Goal: Information Seeking & Learning: Compare options

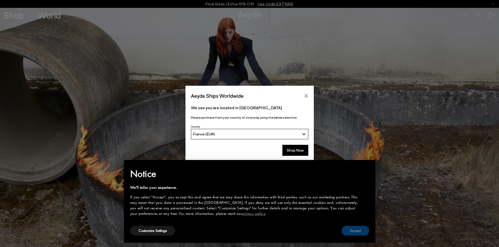
click at [357, 234] on button "Accept" at bounding box center [354, 231] width 27 height 10
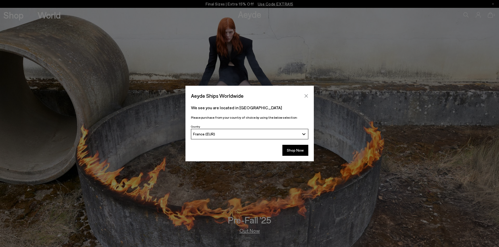
click at [306, 96] on icon "Close" at bounding box center [305, 95] width 3 height 3
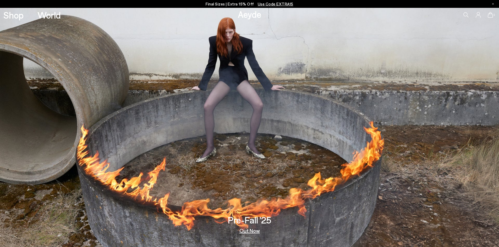
click at [252, 233] on link "Out Now" at bounding box center [249, 230] width 20 height 5
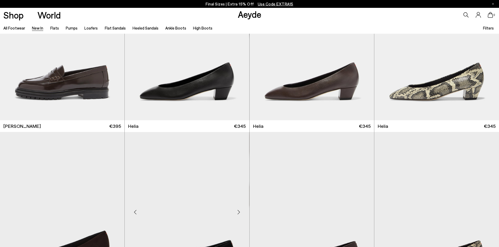
scroll to position [550, 0]
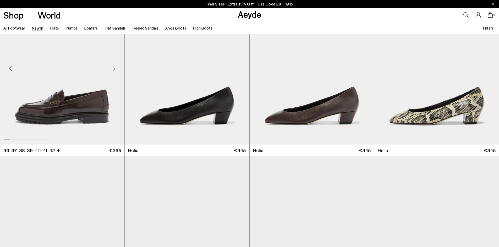
click at [81, 114] on img "1 / 6" at bounding box center [62, 66] width 124 height 156
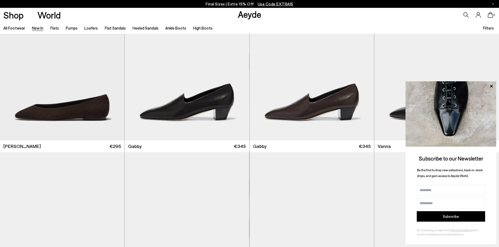
scroll to position [969, 0]
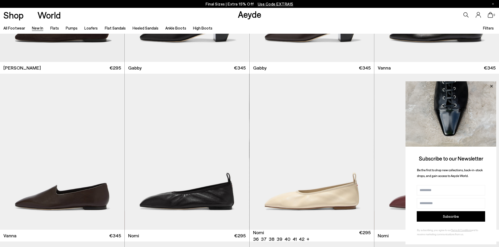
click at [488, 85] on icon at bounding box center [491, 86] width 7 height 7
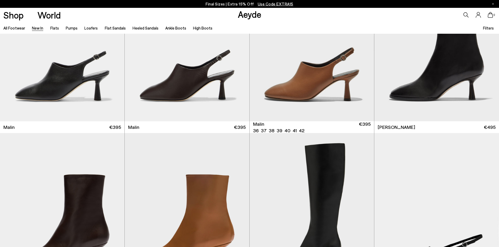
scroll to position [1806, 0]
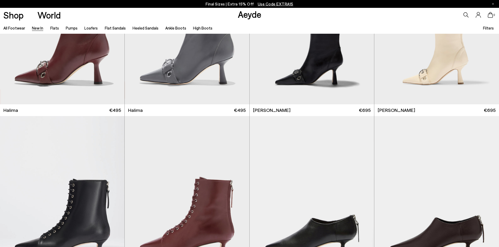
scroll to position [2356, 0]
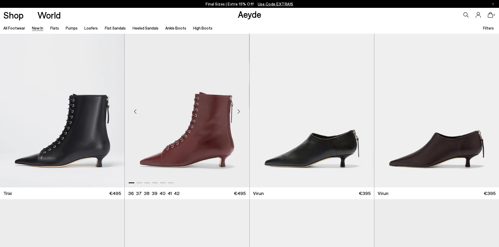
click at [192, 132] on img "1 / 6" at bounding box center [187, 109] width 124 height 156
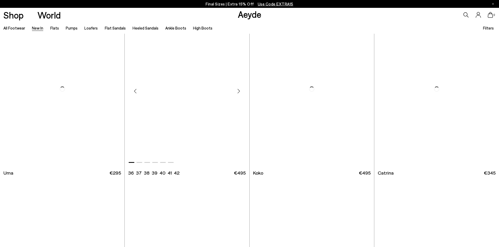
scroll to position [3220, 0]
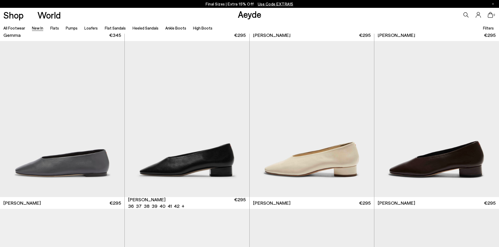
scroll to position [3822, 0]
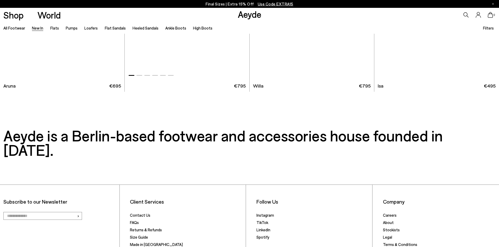
scroll to position [5621, 0]
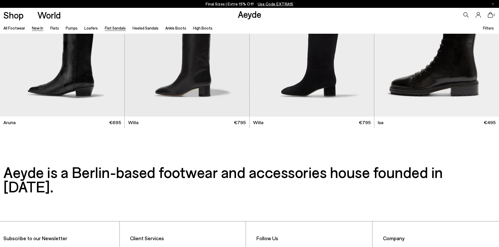
click at [109, 29] on link "Flat Sandals" at bounding box center [115, 28] width 21 height 5
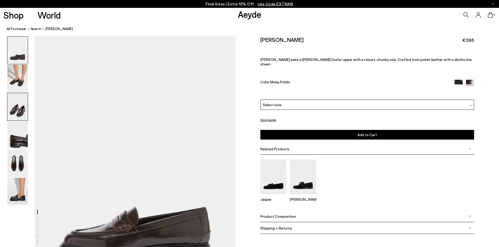
click at [15, 106] on img at bounding box center [17, 106] width 20 height 27
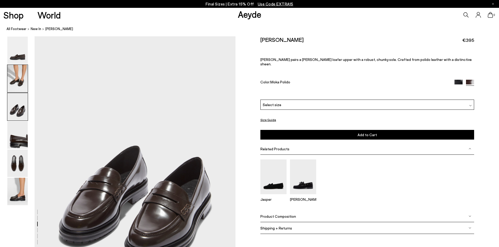
click at [19, 92] on img at bounding box center [17, 78] width 20 height 27
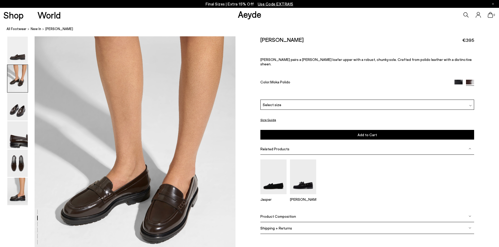
scroll to position [269, 0]
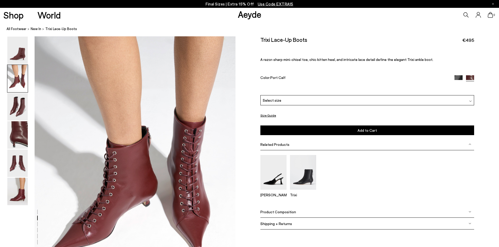
scroll to position [288, 0]
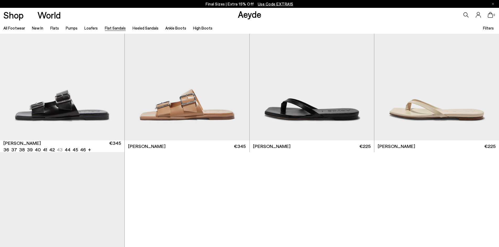
scroll to position [1047, 0]
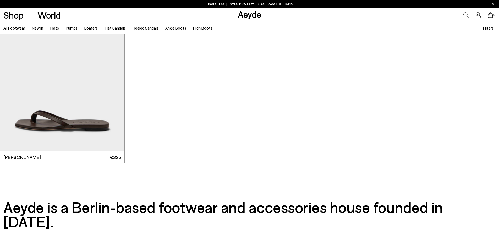
click at [140, 29] on link "Heeled Sandals" at bounding box center [145, 28] width 26 height 5
click at [20, 27] on link "All Footwear" at bounding box center [14, 28] width 22 height 5
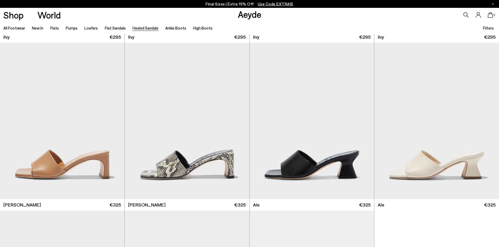
scroll to position [1335, 0]
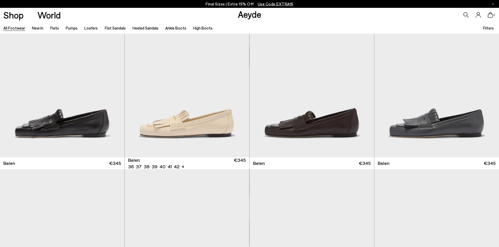
scroll to position [26, 0]
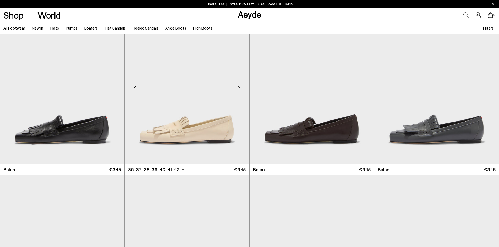
click at [166, 128] on img "1 / 6" at bounding box center [187, 86] width 124 height 156
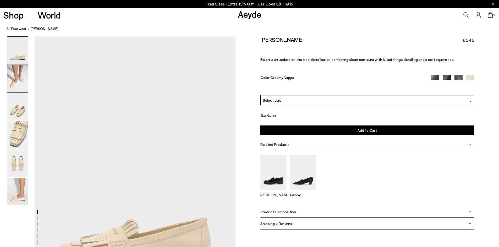
click at [27, 82] on img at bounding box center [17, 78] width 20 height 27
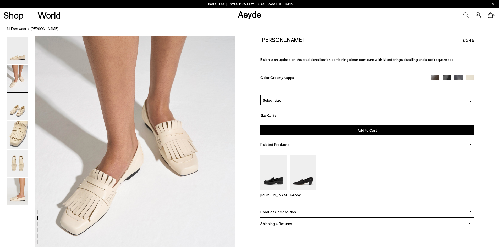
scroll to position [321, 0]
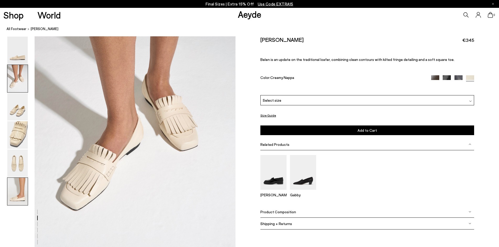
click at [23, 194] on img at bounding box center [17, 191] width 20 height 27
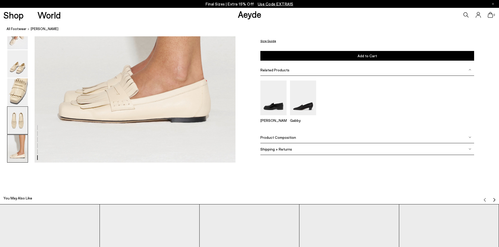
click at [15, 127] on img at bounding box center [17, 120] width 20 height 27
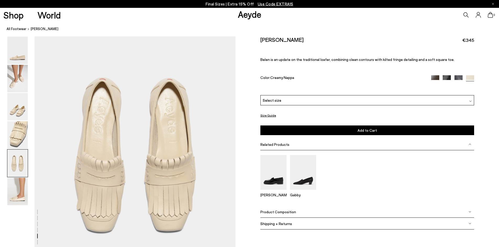
scroll to position [1074, 0]
